Goal: Check status: Check status

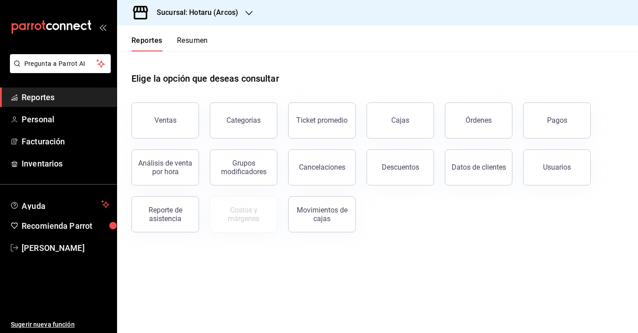
click at [155, 39] on button "Reportes" at bounding box center [147, 43] width 31 height 15
click at [174, 124] on button "Ventas" at bounding box center [166, 120] width 68 height 36
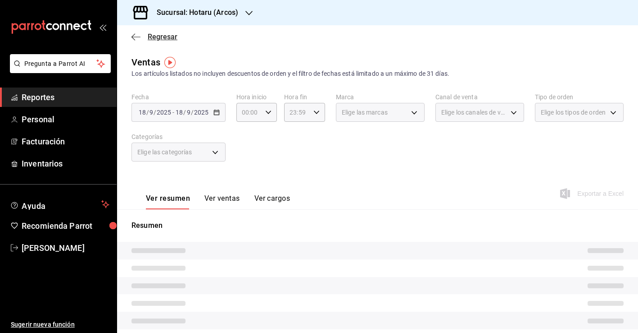
click at [155, 34] on span "Regresar" at bounding box center [163, 36] width 30 height 9
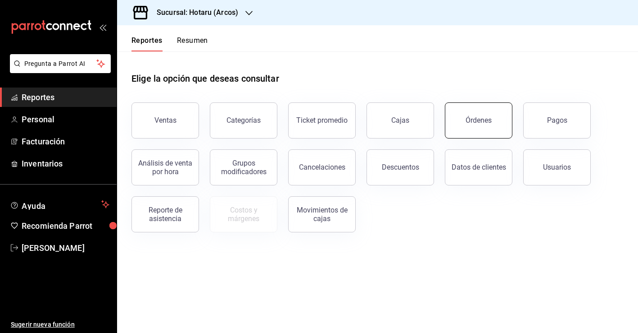
click at [465, 126] on button "Órdenes" at bounding box center [479, 120] width 68 height 36
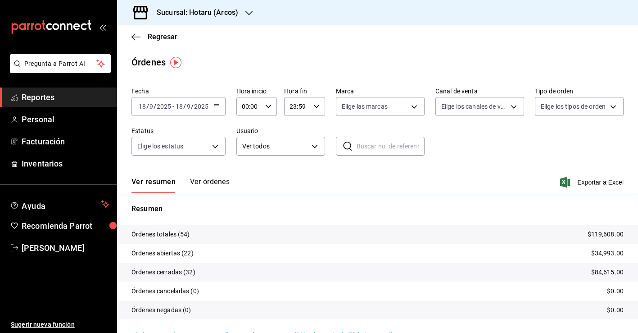
click at [217, 107] on icon "button" at bounding box center [217, 106] width 6 height 6
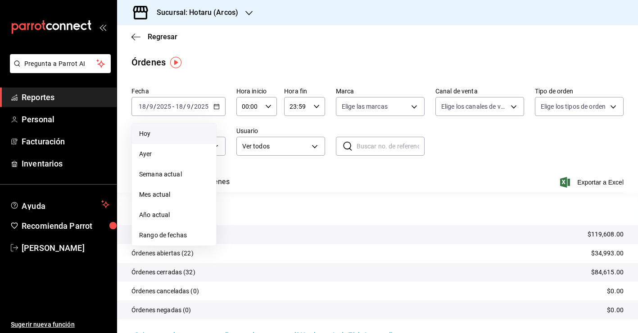
click at [205, 128] on li "Hoy" at bounding box center [174, 133] width 84 height 20
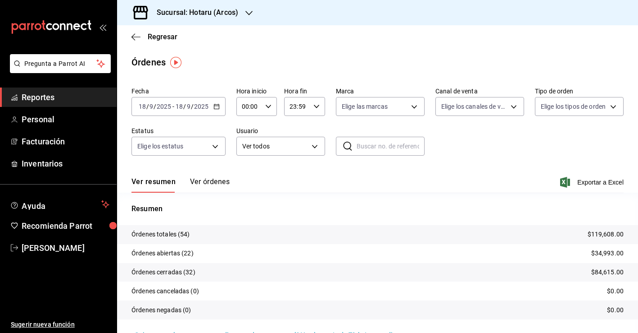
click at [216, 14] on h3 "Sucursal: Hotaru (Arcos)" at bounding box center [194, 12] width 89 height 11
click at [209, 59] on div "Ichikani (Arcos)" at bounding box center [184, 59] width 121 height 9
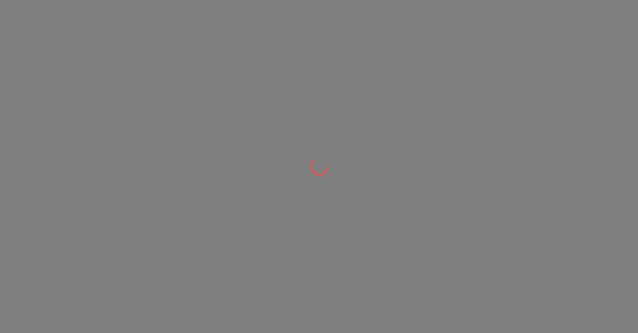
click at [209, 59] on div at bounding box center [319, 166] width 638 height 333
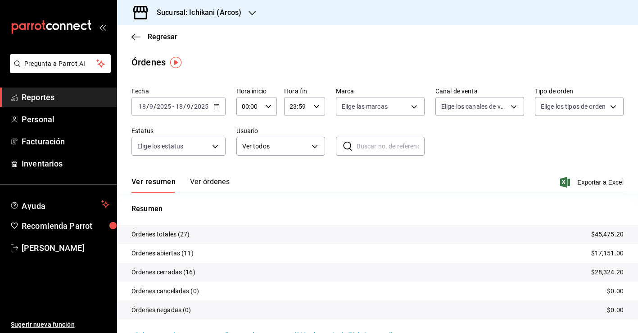
click at [230, 16] on h3 "Sucursal: Ichikani (Arcos)" at bounding box center [196, 12] width 92 height 11
click at [214, 43] on div "Hotaru (Arcos)" at bounding box center [184, 38] width 121 height 9
